Goal: Check status: Check status

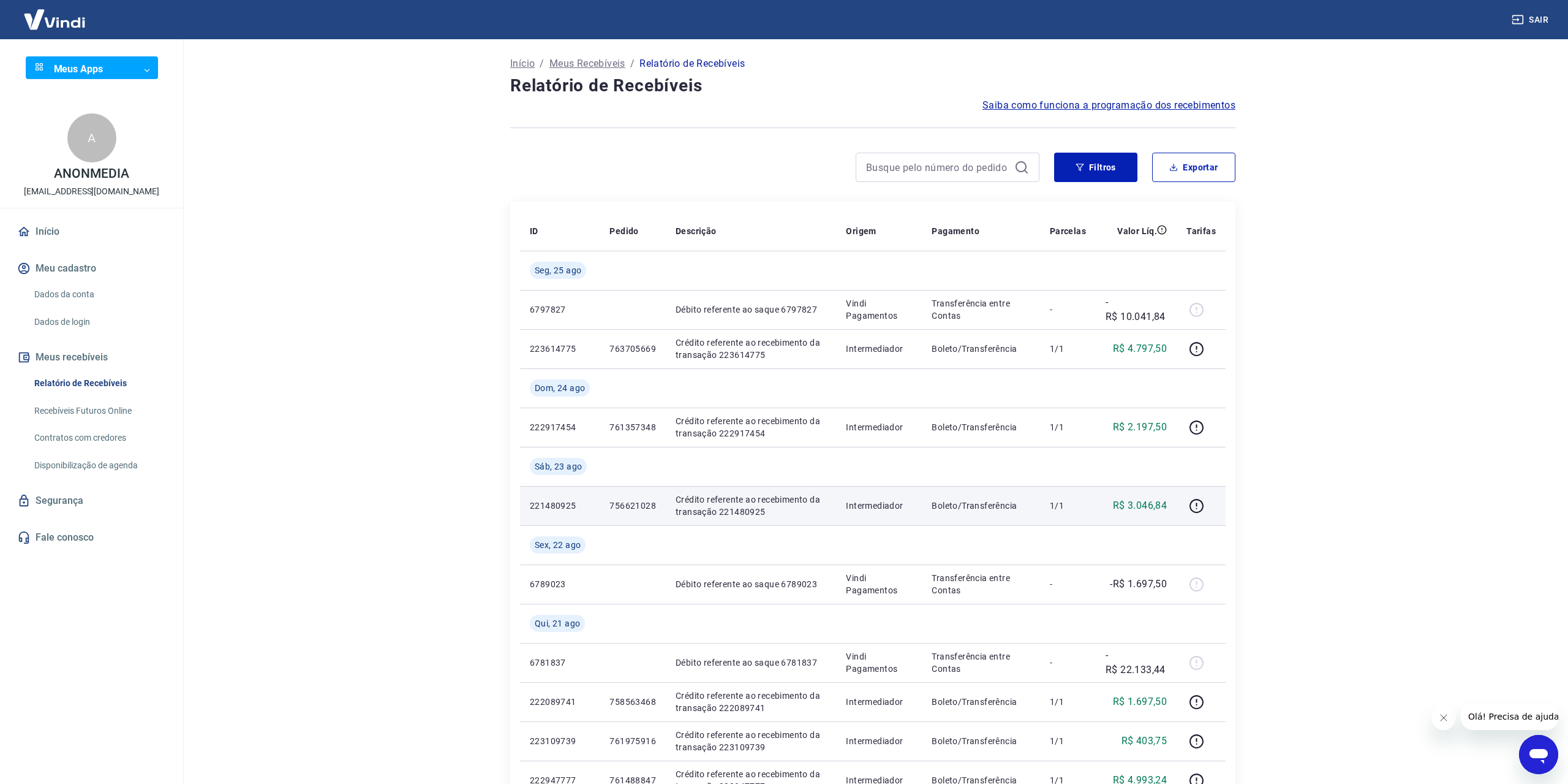
click at [1154, 504] on p "R$ 3.046,84" at bounding box center [1140, 506] width 54 height 15
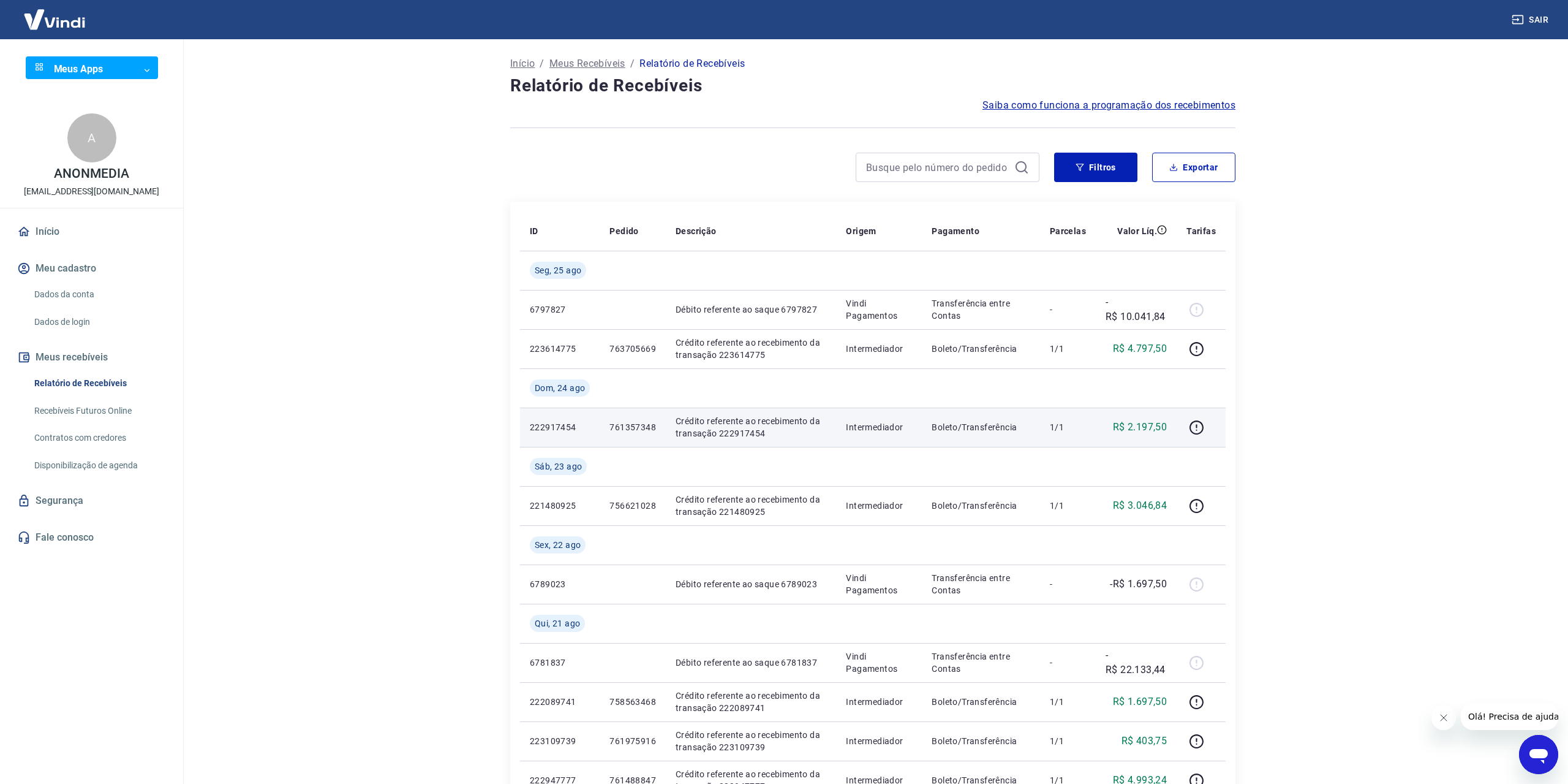
click at [1145, 427] on p "R$ 2.197,50" at bounding box center [1140, 427] width 54 height 15
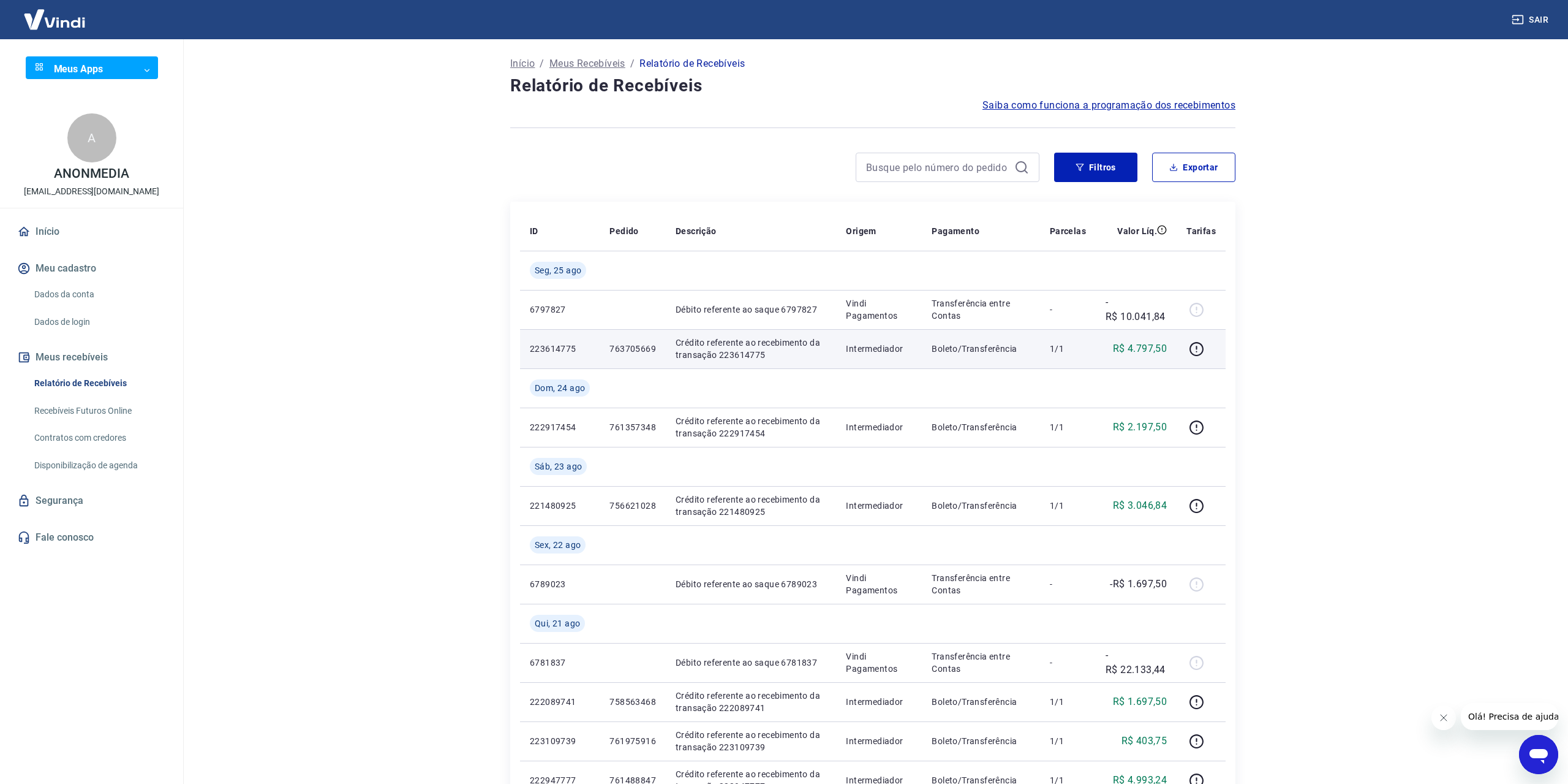
click at [1133, 353] on p "R$ 4.797,50" at bounding box center [1140, 349] width 54 height 15
click at [1108, 339] on td "R$ 4.797,50" at bounding box center [1136, 349] width 81 height 39
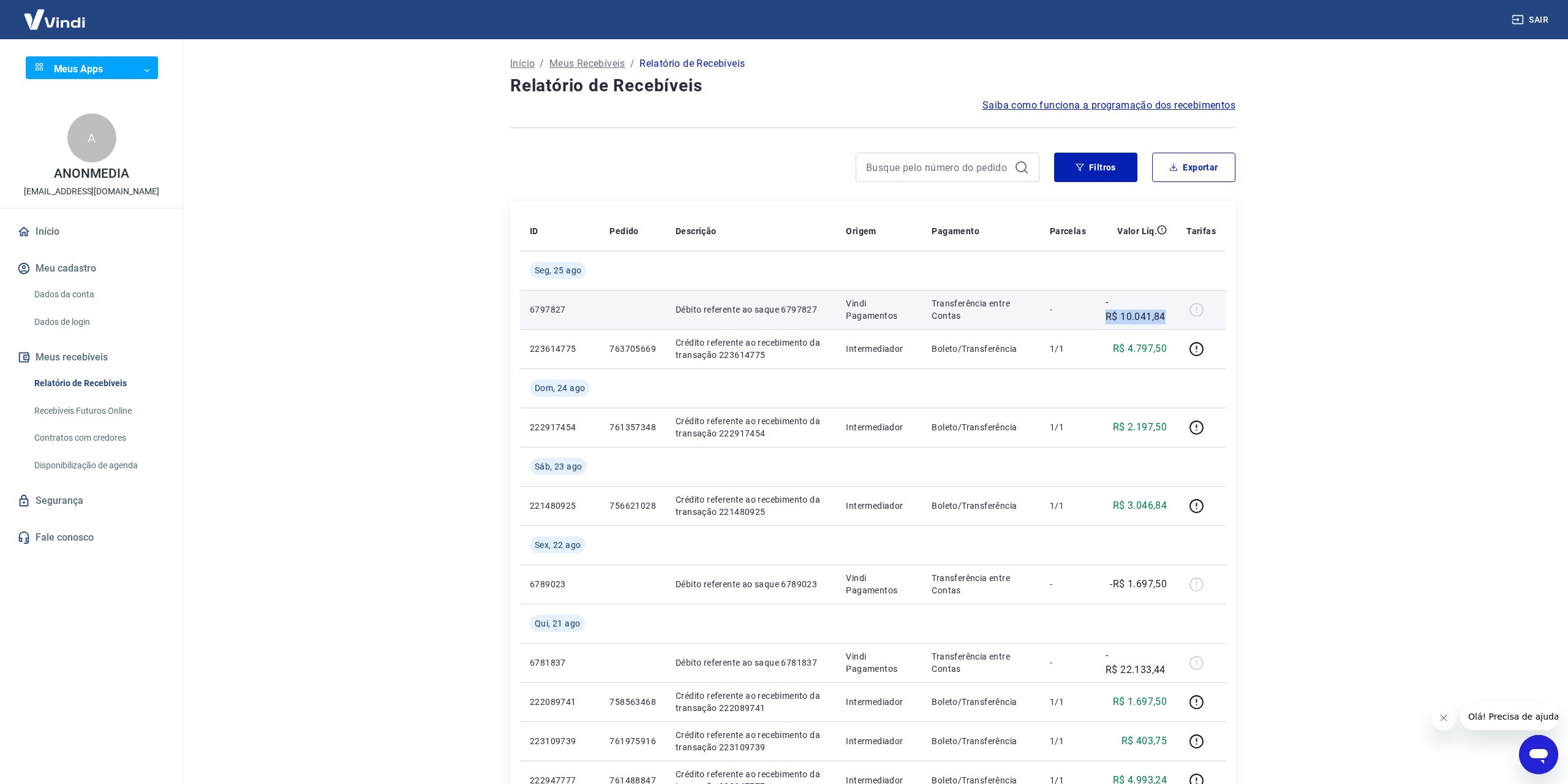
drag, startPoint x: 1135, startPoint y: 318, endPoint x: 1169, endPoint y: 326, distance: 34.9
click at [1168, 326] on td "-R$ 10.041,84" at bounding box center [1136, 309] width 81 height 39
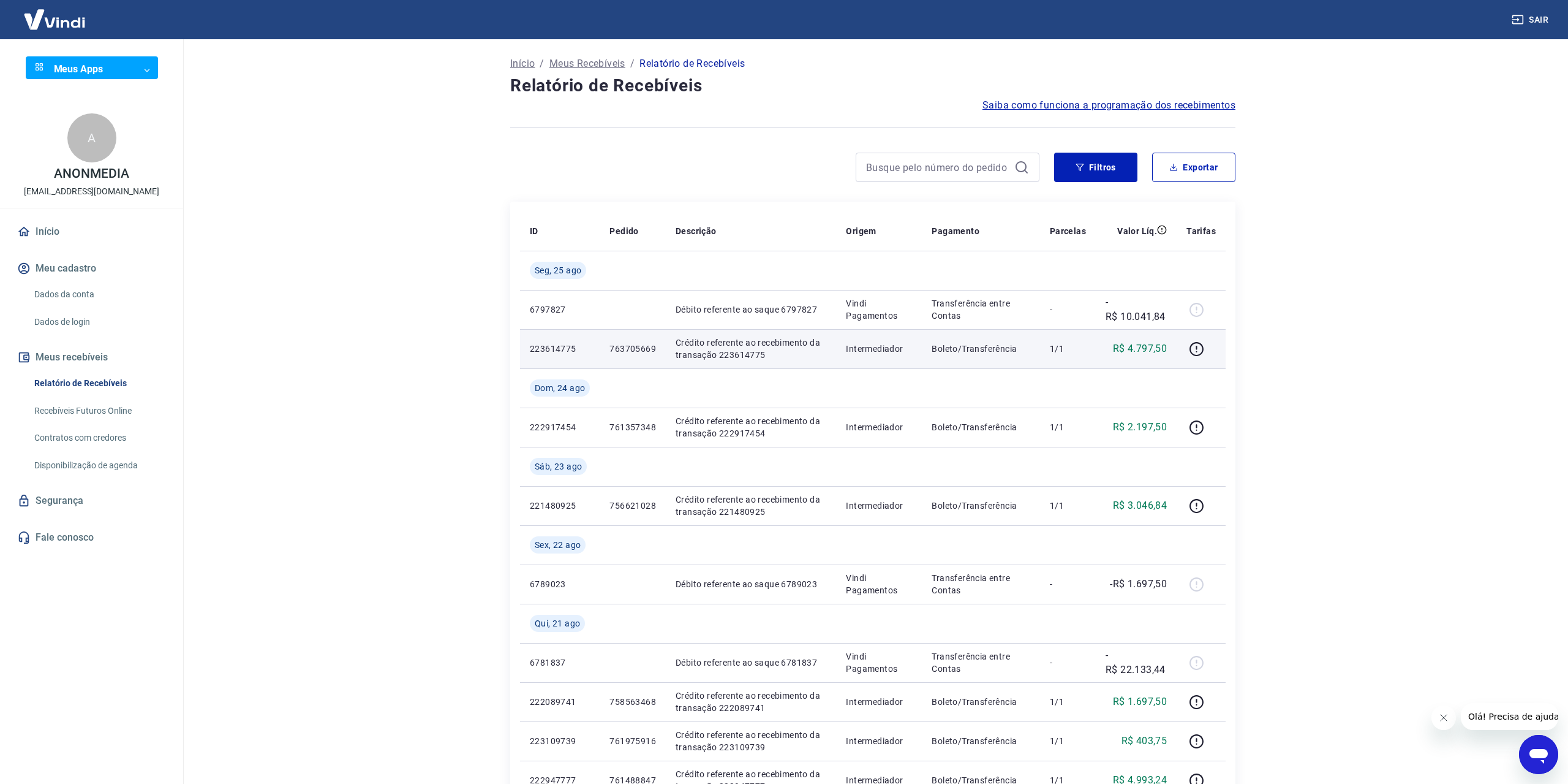
click at [1159, 363] on td "R$ 4.797,50" at bounding box center [1136, 349] width 81 height 39
click at [1160, 345] on p "R$ 4.797,50" at bounding box center [1140, 349] width 54 height 15
click at [1168, 349] on td "R$ 4.797,50" at bounding box center [1136, 349] width 81 height 39
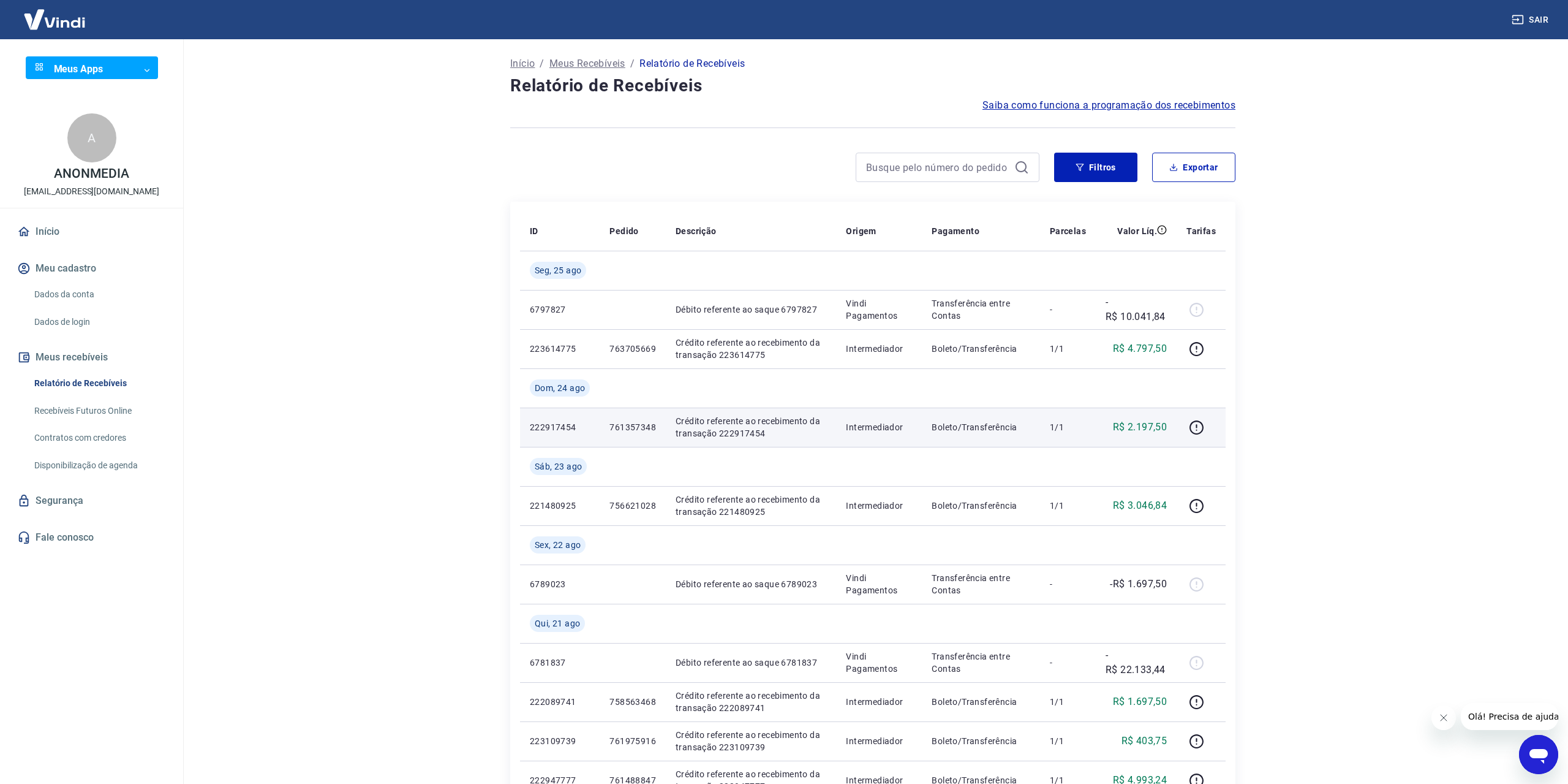
click at [1148, 421] on p "R$ 2.197,50" at bounding box center [1140, 427] width 54 height 15
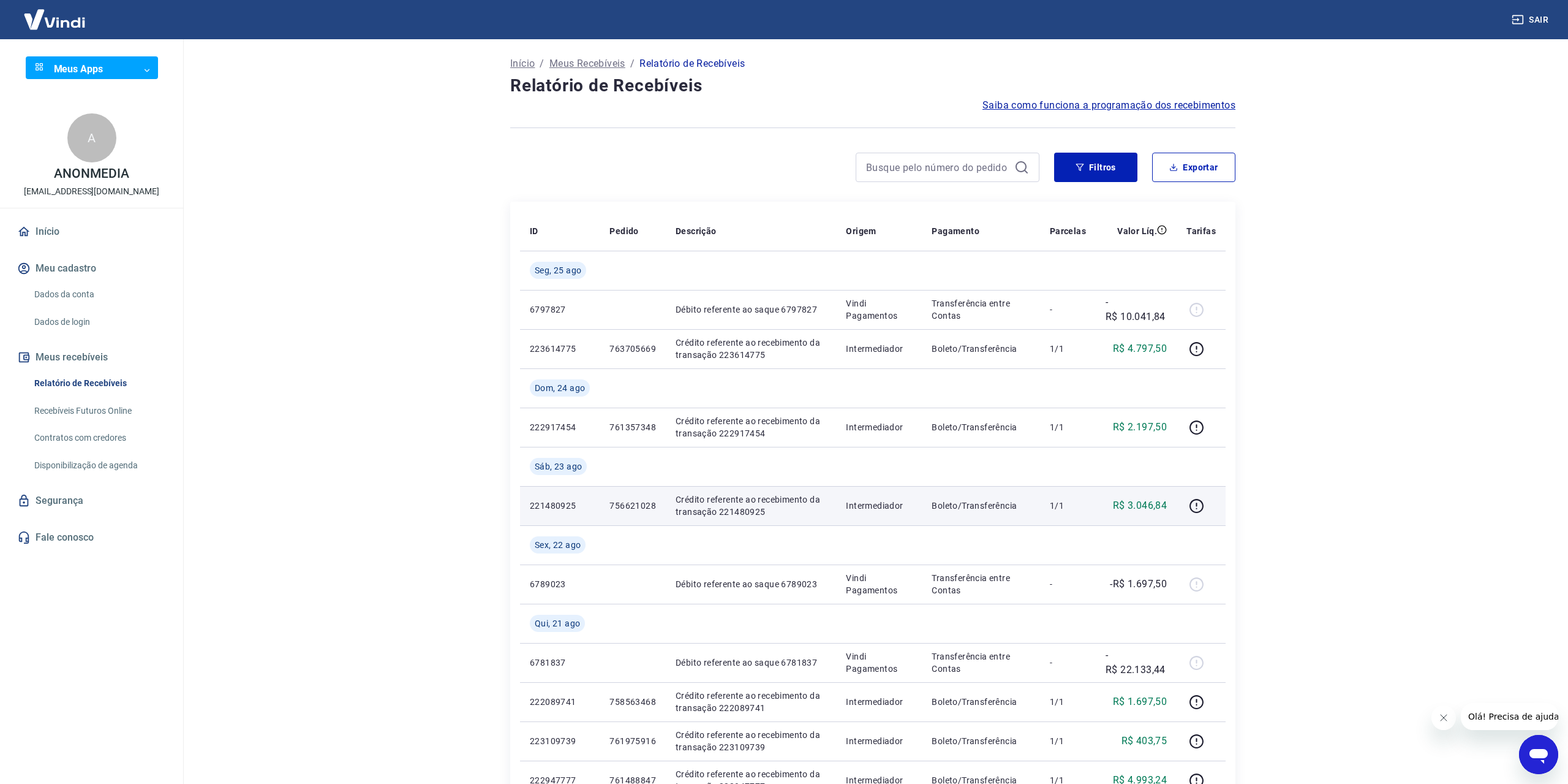
click at [1154, 506] on p "R$ 3.046,84" at bounding box center [1140, 506] width 54 height 15
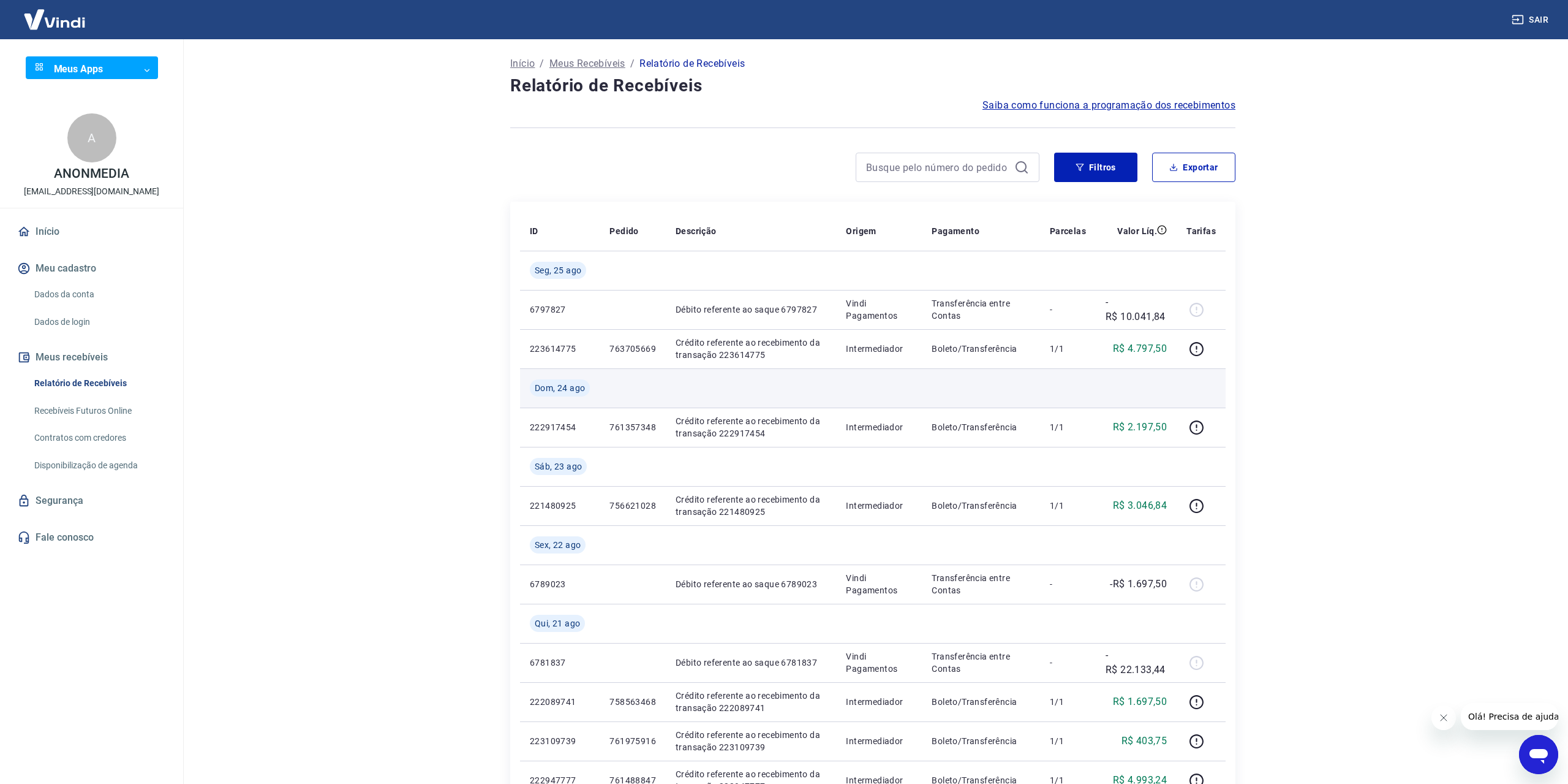
drag, startPoint x: 1154, startPoint y: 506, endPoint x: 1063, endPoint y: 381, distance: 154.6
click at [1154, 506] on p "R$ 3.046,84" at bounding box center [1140, 506] width 54 height 15
